Goal: Task Accomplishment & Management: Manage account settings

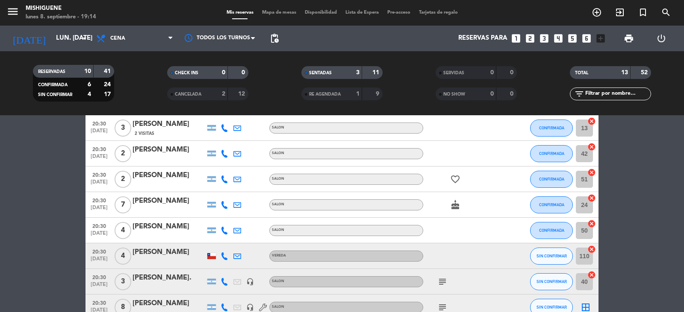
scroll to position [171, 0]
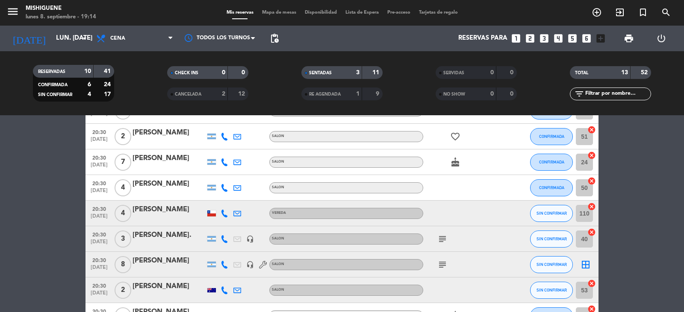
click at [226, 289] on icon at bounding box center [224, 291] width 8 height 8
click at [562, 296] on button "SIN CONFIRMAR" at bounding box center [551, 290] width 43 height 17
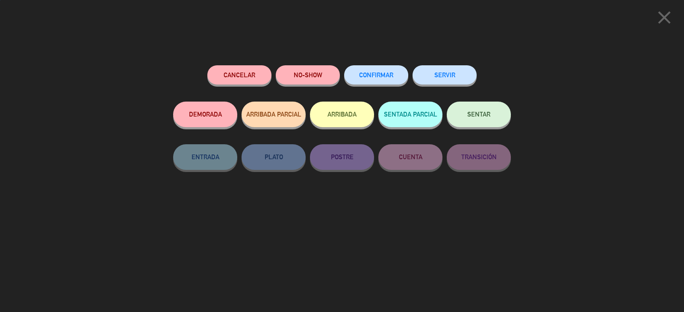
click at [356, 77] on button "CONFIRMAR" at bounding box center [376, 74] width 64 height 19
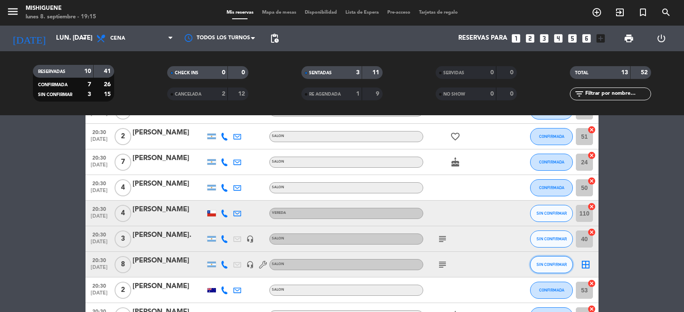
click at [559, 269] on button "SIN CONFIRMAR" at bounding box center [551, 264] width 43 height 17
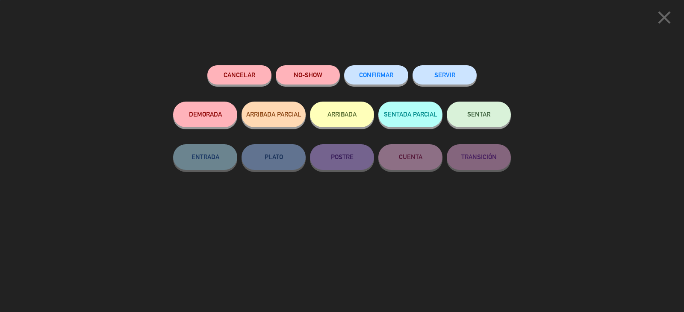
click at [394, 73] on button "CONFIRMAR" at bounding box center [376, 74] width 64 height 19
click at [395, 74] on button "CONFIRMAR" at bounding box center [376, 74] width 64 height 19
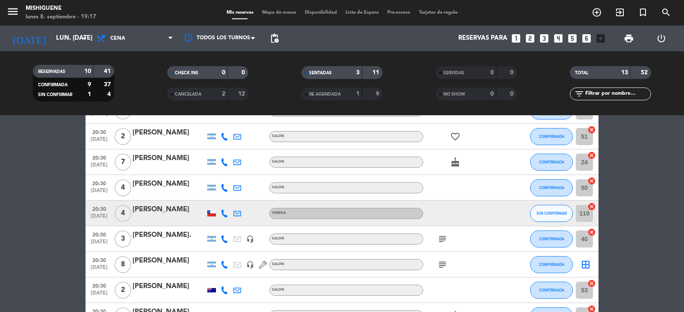
drag, startPoint x: 131, startPoint y: 204, endPoint x: 395, endPoint y: 192, distance: 264.3
click at [385, 196] on div "19:00 [DATE] 2 [PERSON_NAME] SALON SENTADA 12 cancel 19:00 [DATE] 4 [PERSON_NAM…" at bounding box center [341, 156] width 513 height 345
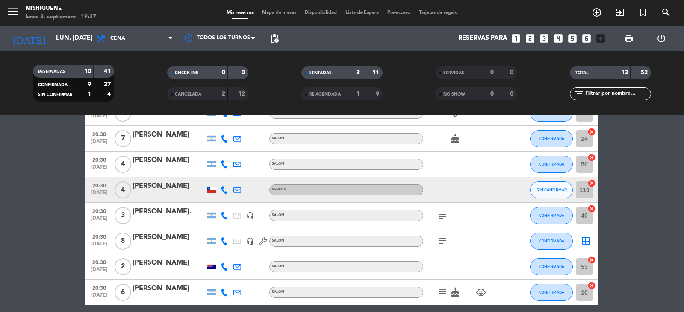
scroll to position [214, 0]
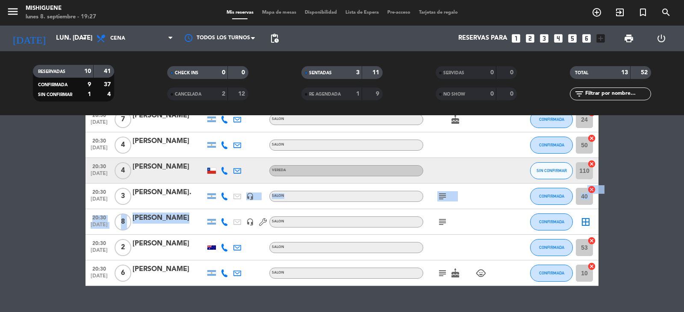
drag, startPoint x: 148, startPoint y: 208, endPoint x: 252, endPoint y: 214, distance: 104.4
click at [249, 215] on div "19:00 [DATE] 2 [PERSON_NAME] SALON SENTADA 12 cancel 19:00 [DATE] 4 [PERSON_NAM…" at bounding box center [341, 113] width 513 height 345
click at [442, 223] on icon "subject" at bounding box center [442, 222] width 10 height 10
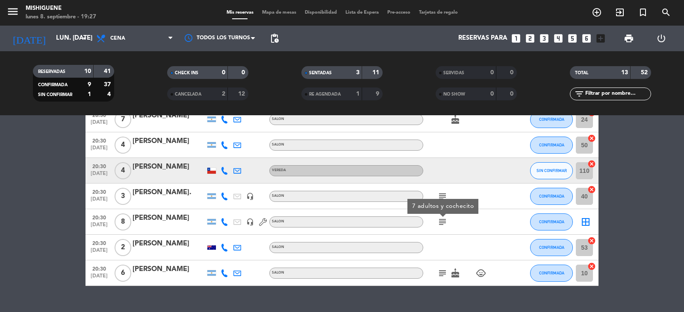
click at [163, 217] on div "[PERSON_NAME]" at bounding box center [168, 218] width 73 height 11
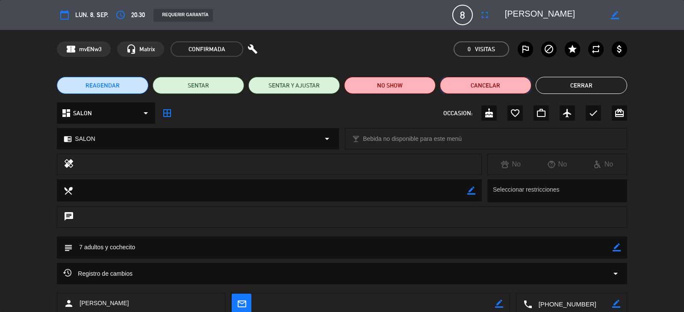
click at [465, 89] on button "Cancelar" at bounding box center [485, 85] width 91 height 17
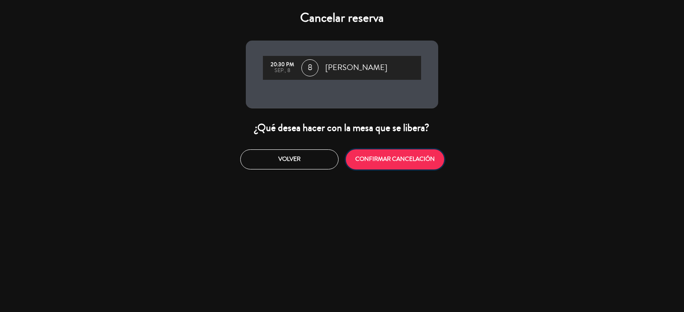
click at [373, 156] on button "CONFIRMAR CANCELACIÓN" at bounding box center [395, 160] width 98 height 20
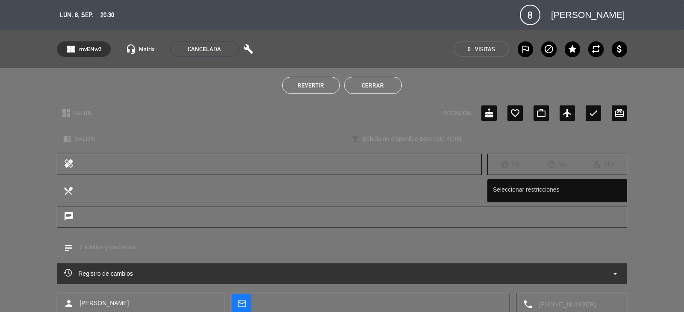
click at [364, 65] on div "confirmation_number mvENw3 headset_mic Matrix CANCELADA build 0 Visitas outline…" at bounding box center [342, 49] width 684 height 38
click at [365, 75] on div "Revertir Cerrar" at bounding box center [342, 85] width 684 height 34
click at [366, 82] on button "Cerrar" at bounding box center [373, 85] width 58 height 17
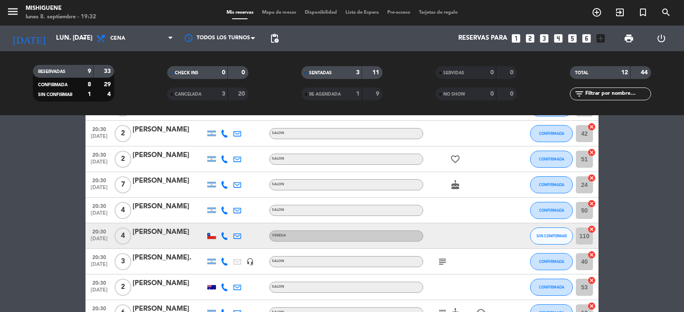
scroll to position [162, 0]
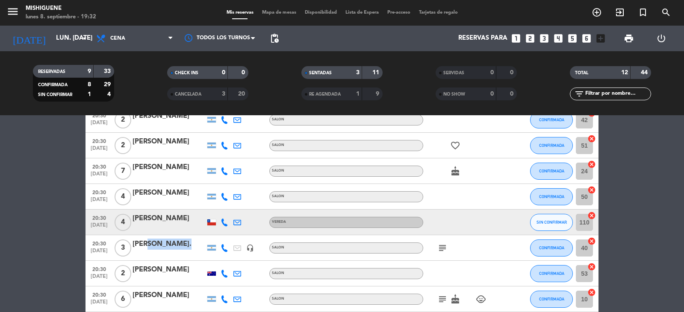
drag, startPoint x: 158, startPoint y: 250, endPoint x: 144, endPoint y: 247, distance: 14.5
click at [144, 247] on div "[PERSON_NAME]." at bounding box center [168, 248] width 73 height 18
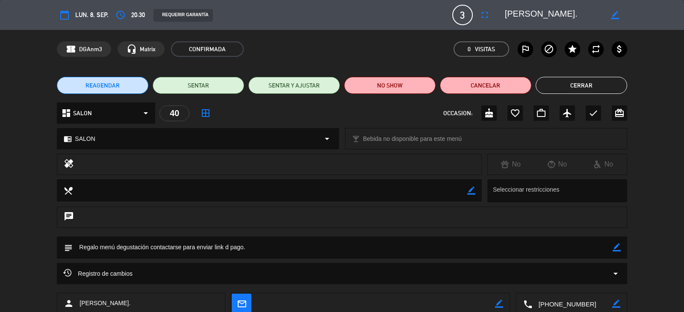
click at [590, 87] on button "Cerrar" at bounding box center [580, 85] width 91 height 17
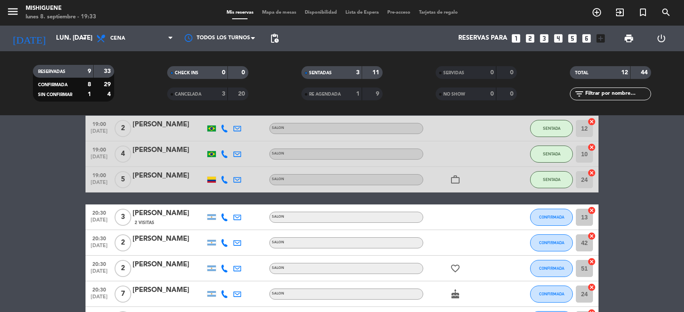
scroll to position [0, 0]
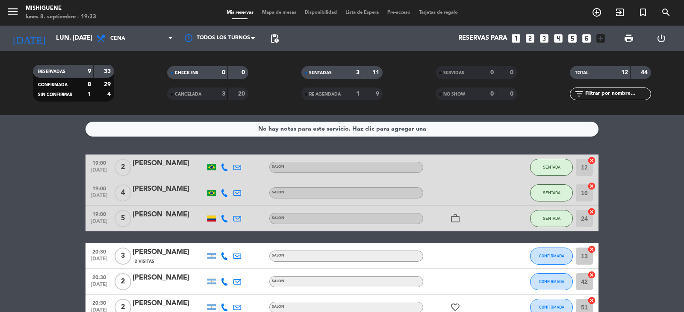
click at [264, 35] on div "[DATE] lun. [DATE] arrow_drop_down Todos los servicios Almuerzo Cena Cena Todos…" at bounding box center [342, 39] width 684 height 26
click at [270, 35] on span "pending_actions" at bounding box center [274, 38] width 10 height 10
